Goal: Task Accomplishment & Management: Manage account settings

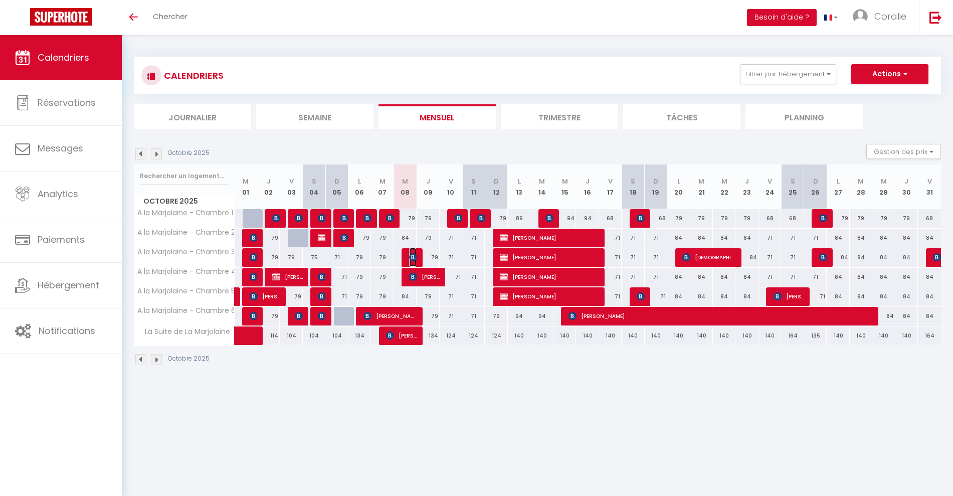
click at [411, 252] on span "[PERSON_NAME]" at bounding box center [413, 257] width 8 height 19
select select "OK"
select select "0"
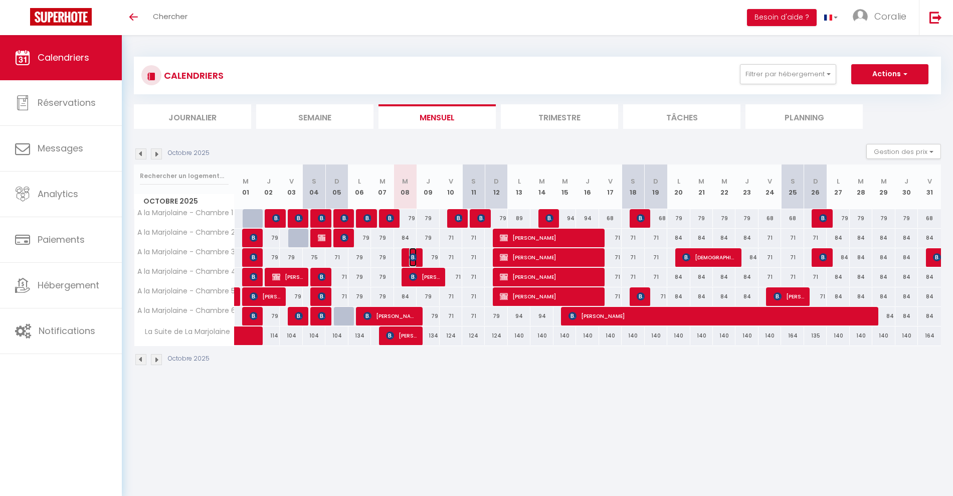
select select "1"
select select
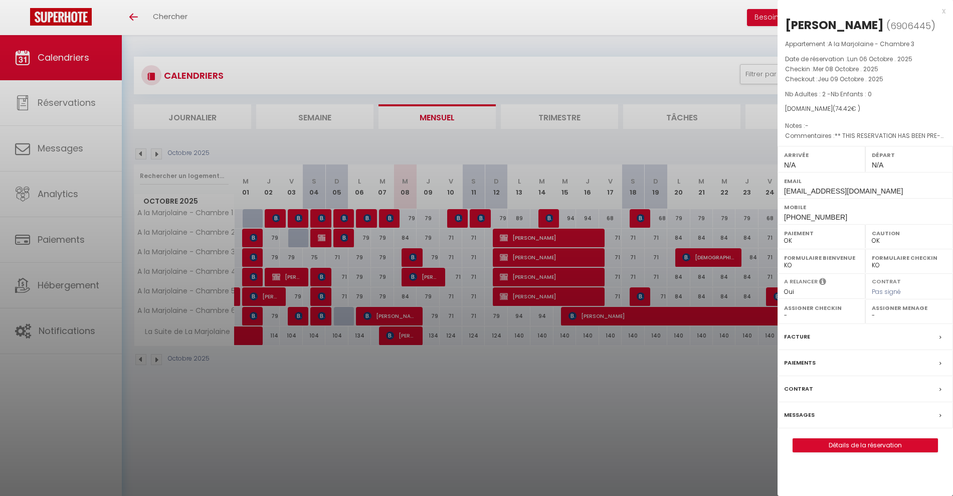
click at [431, 251] on div at bounding box center [476, 248] width 953 height 496
